Goal: Transaction & Acquisition: Obtain resource

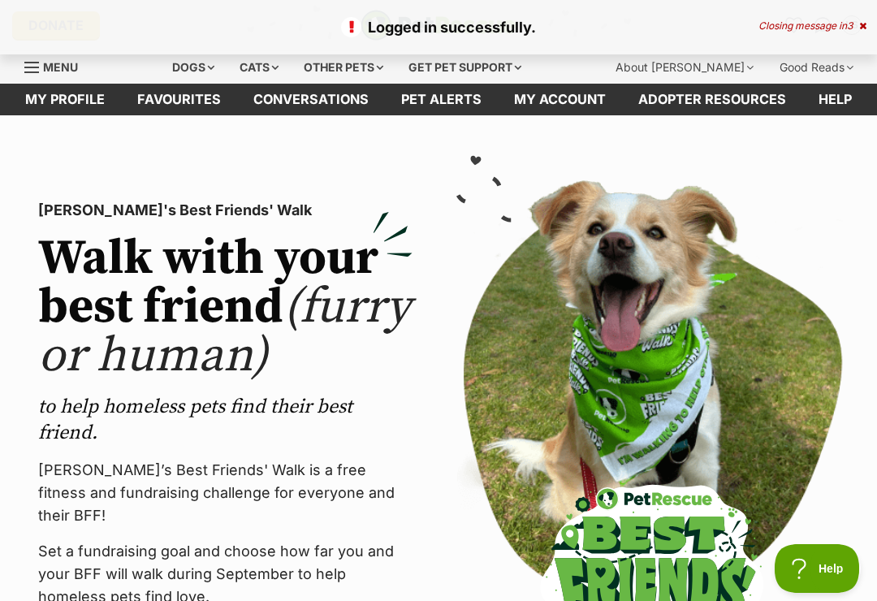
click at [834, 20] on div "Closing message in 3" at bounding box center [812, 25] width 108 height 11
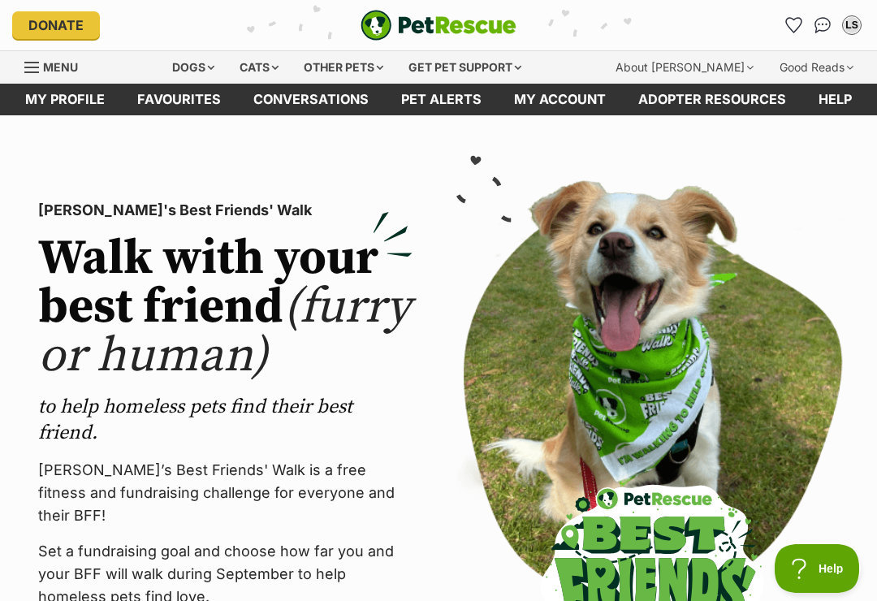
click at [819, 26] on img "Conversations" at bounding box center [822, 25] width 17 height 16
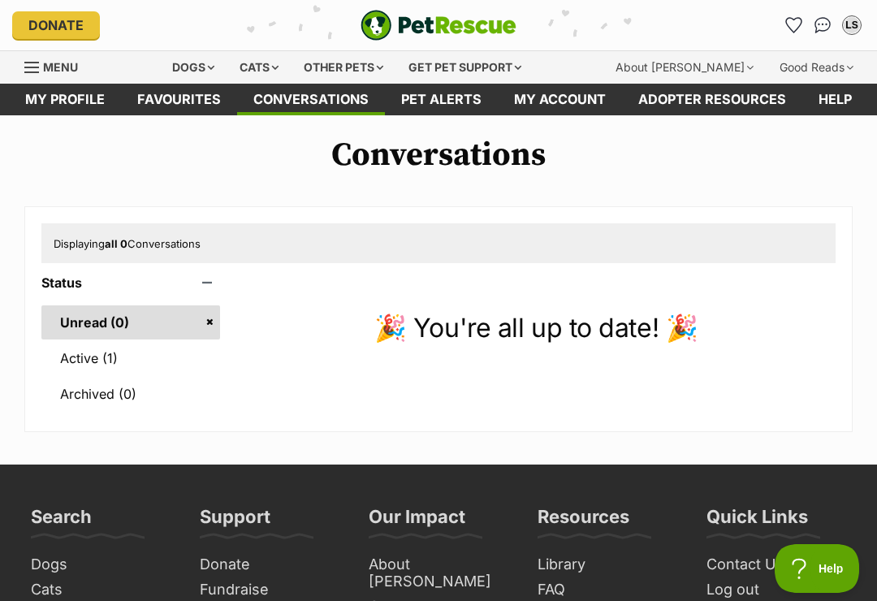
click at [215, 58] on div "Dogs" at bounding box center [193, 67] width 65 height 32
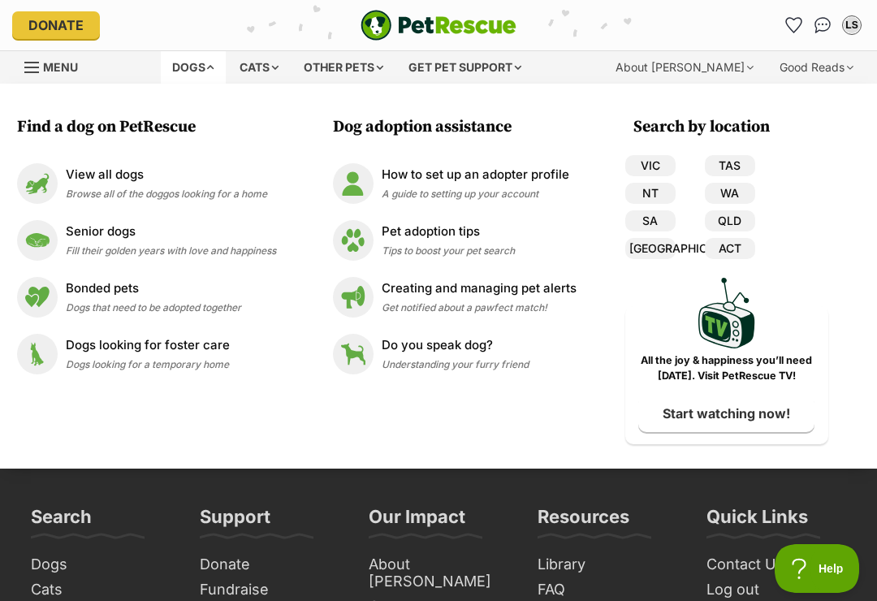
click at [156, 179] on p "View all dogs" at bounding box center [166, 175] width 201 height 19
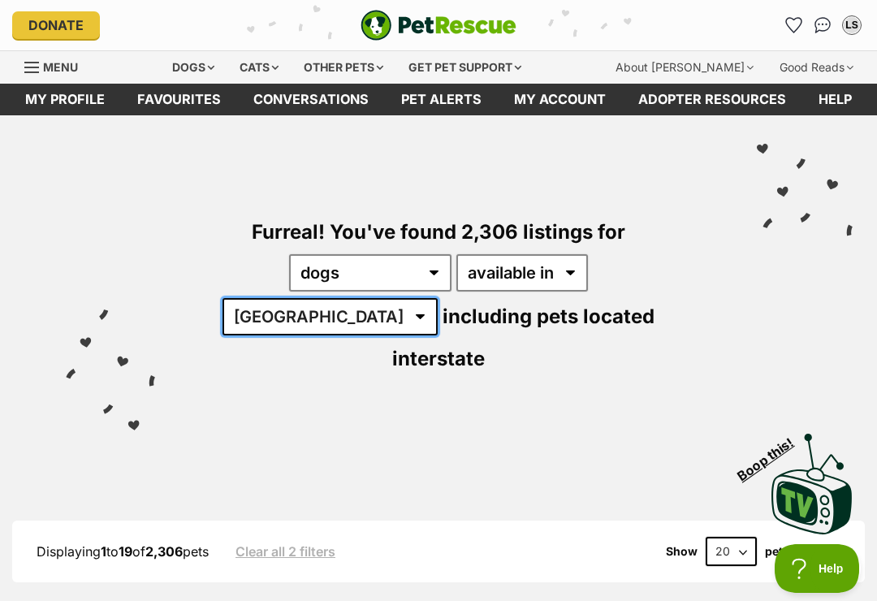
click at [438, 298] on select "Australia ACT NSW NT QLD SA TAS VIC WA" at bounding box center [329, 316] width 215 height 37
select select "WA"
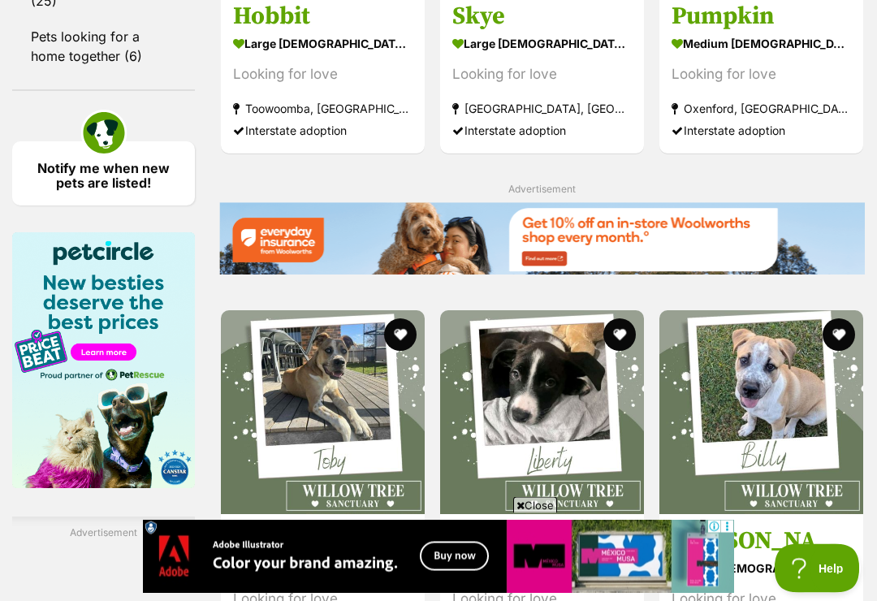
scroll to position [2513, 0]
click at [527, 513] on span "Close" at bounding box center [535, 505] width 44 height 16
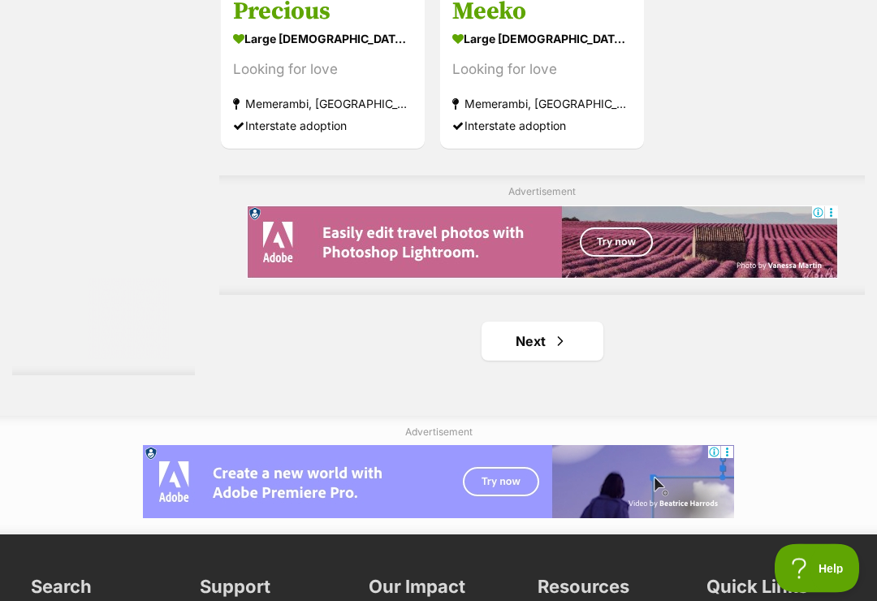
scroll to position [3393, 0]
